Goal: Check status

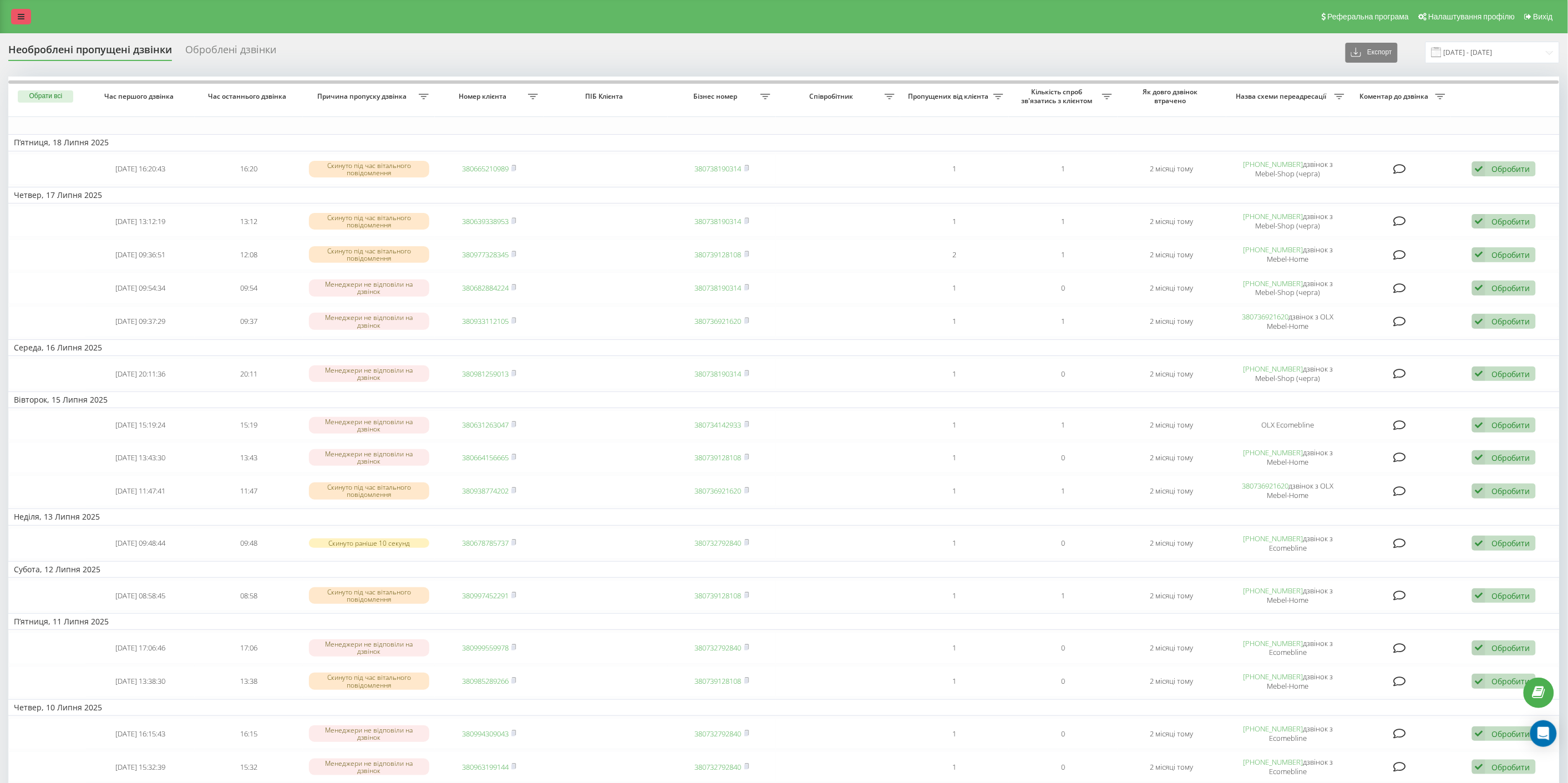
click at [29, 19] on link at bounding box center [20, 16] width 20 height 16
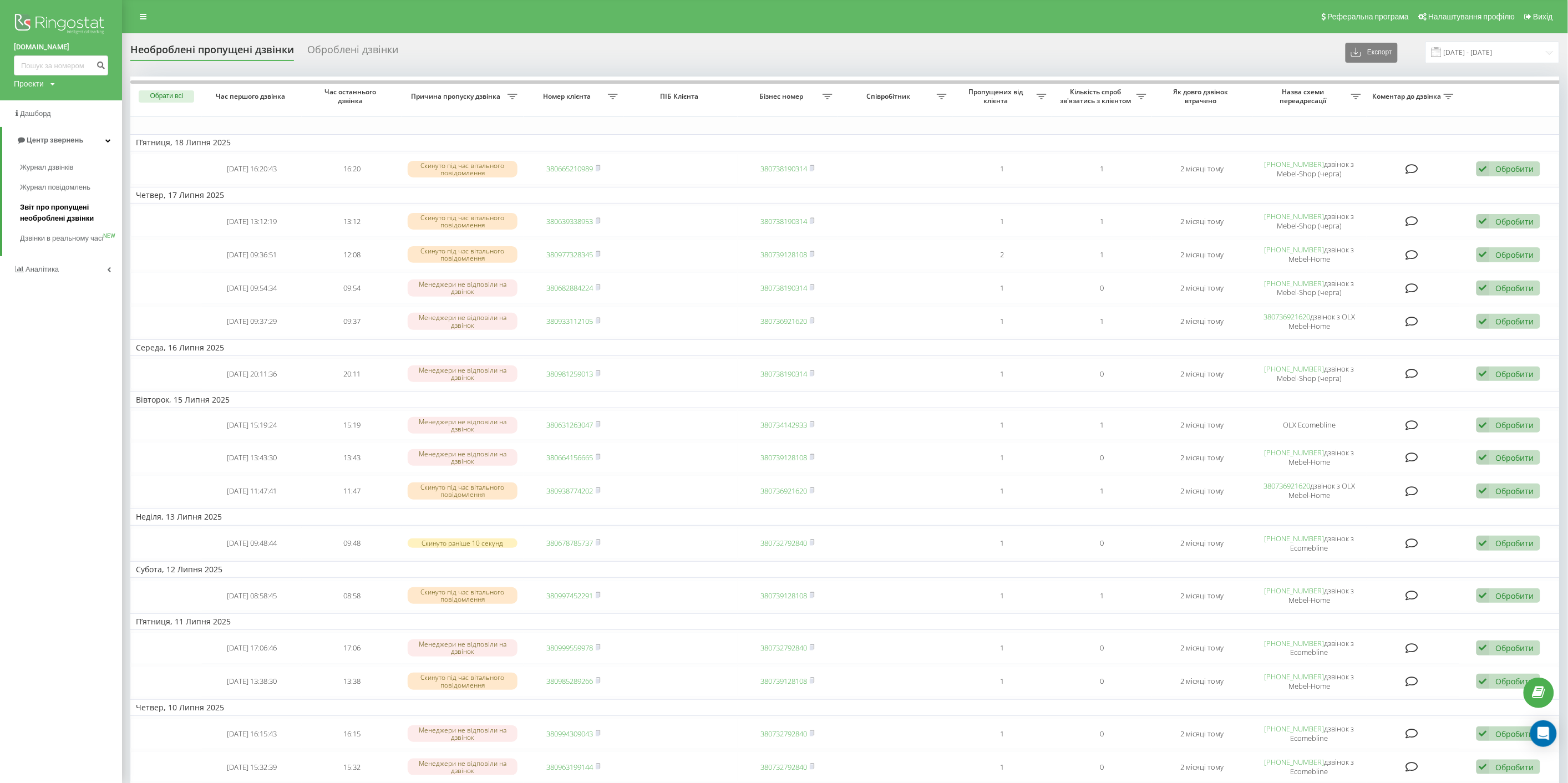
click at [51, 218] on span "Звіт про пропущені необроблені дзвінки" at bounding box center [68, 213] width 97 height 22
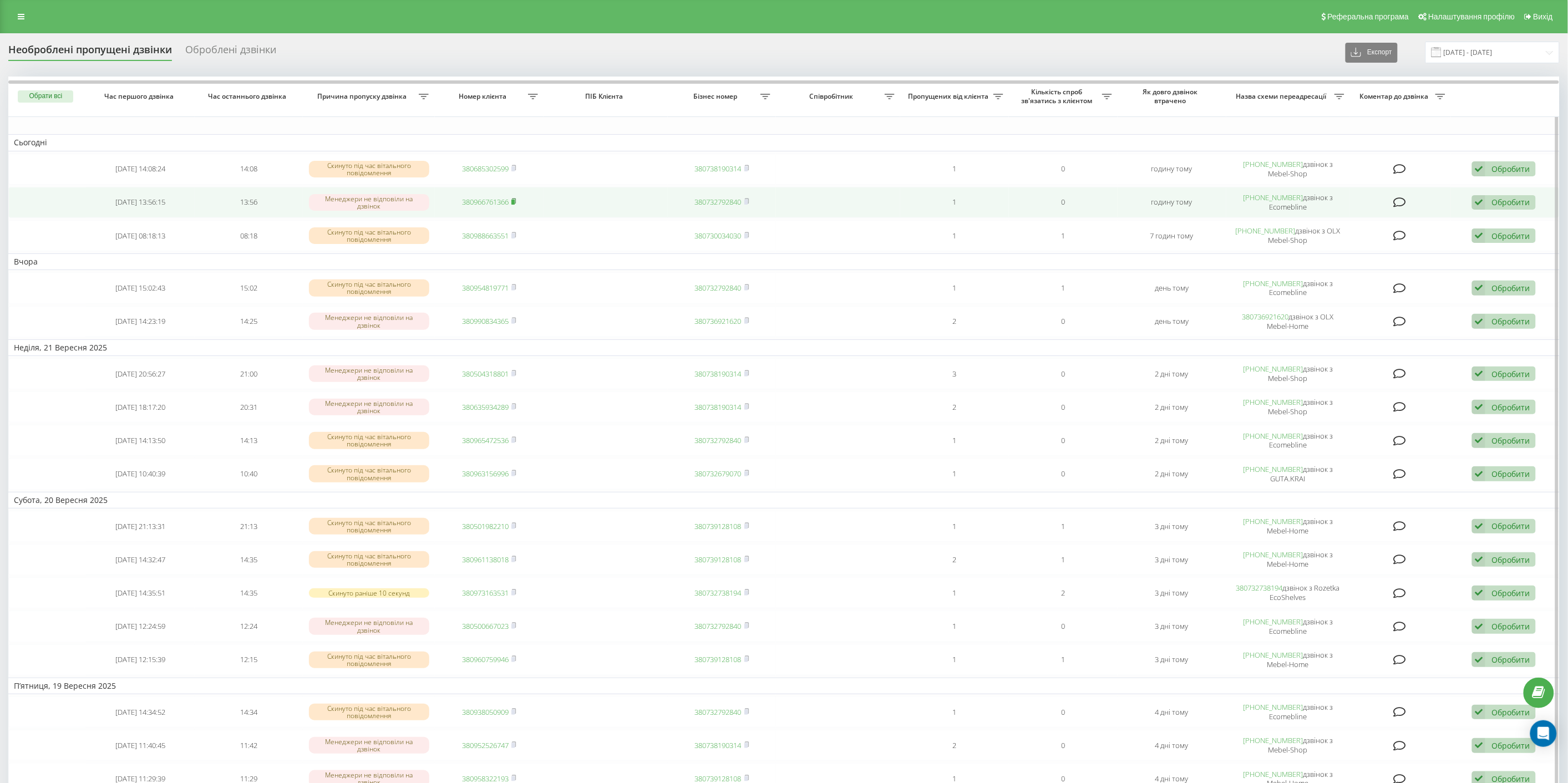
click at [514, 200] on rect at bounding box center [513, 202] width 3 height 5
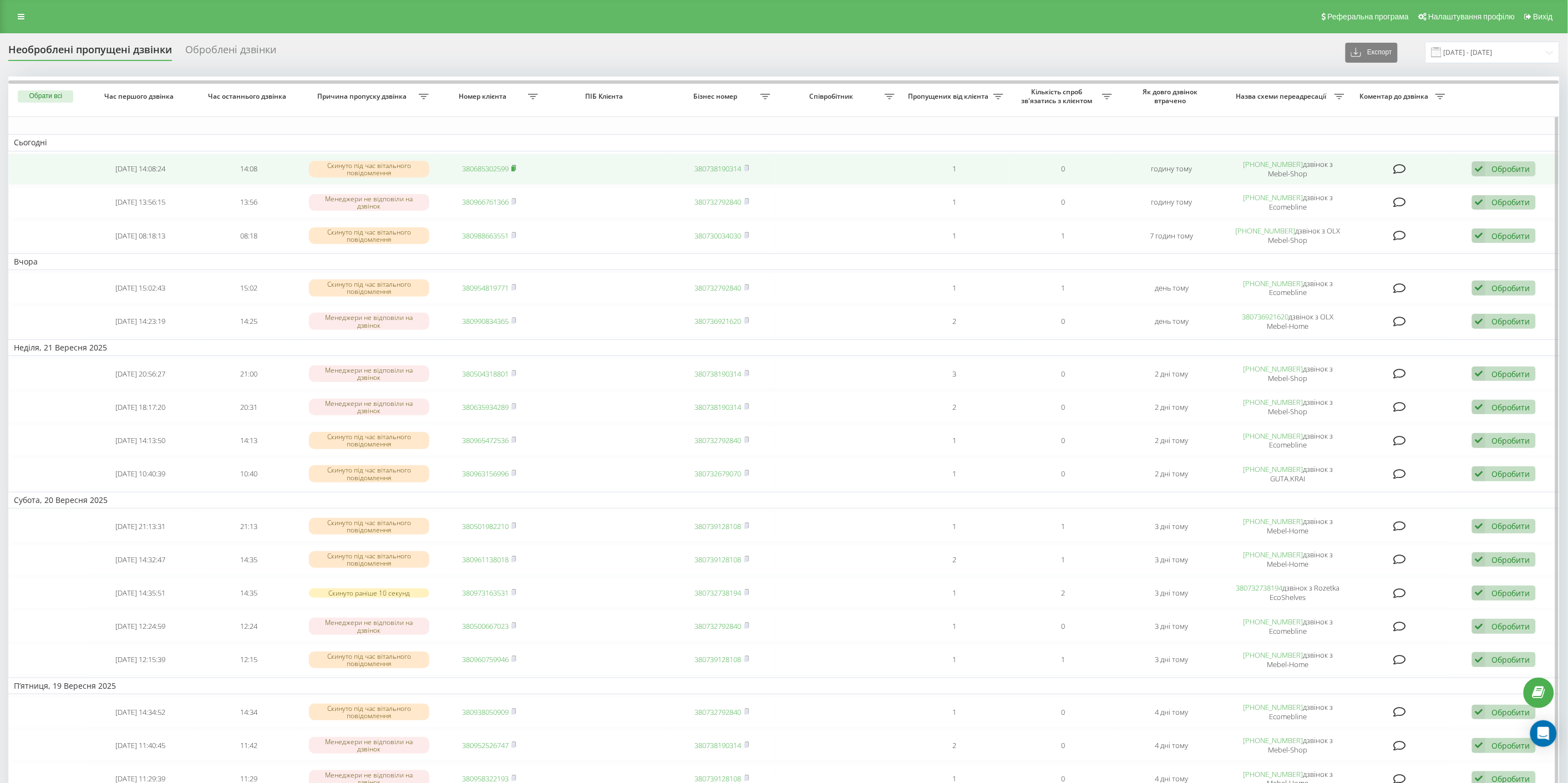
click at [514, 165] on icon at bounding box center [514, 168] width 5 height 6
